Goal: Task Accomplishment & Management: Manage account settings

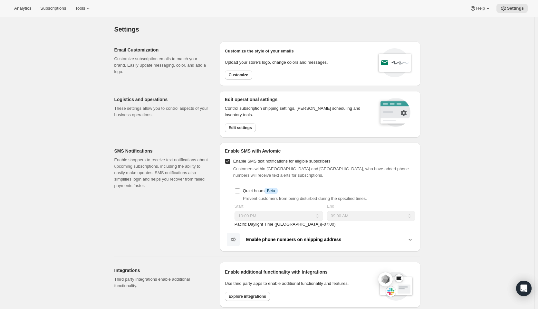
select select "22:00"
select select "09:00"
click at [513, 10] on span "Settings" at bounding box center [515, 8] width 17 height 5
click at [22, 11] on button "Analytics" at bounding box center [22, 8] width 25 height 9
